Goal: Use online tool/utility: Utilize a website feature to perform a specific function

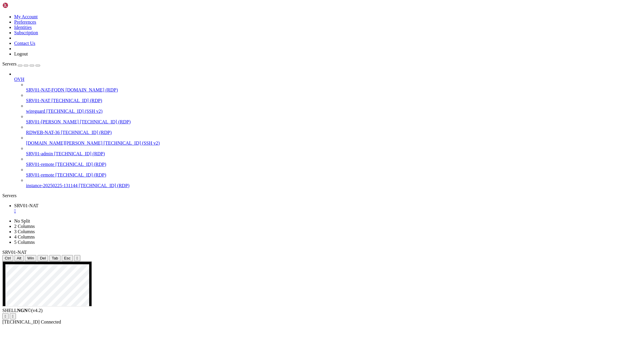
drag, startPoint x: 369, startPoint y: 455, endPoint x: 403, endPoint y: 455, distance: 33.7
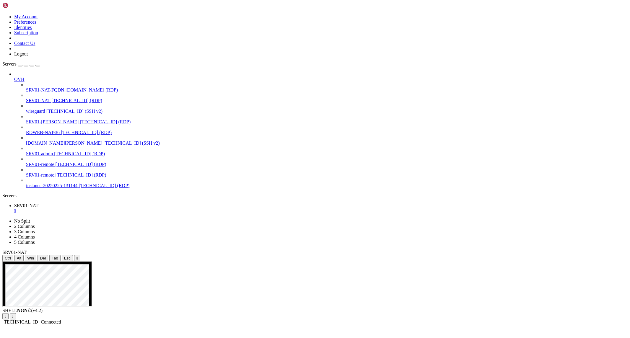
drag, startPoint x: 285, startPoint y: 385, endPoint x: 321, endPoint y: 382, distance: 35.8
